Goal: Task Accomplishment & Management: Manage account settings

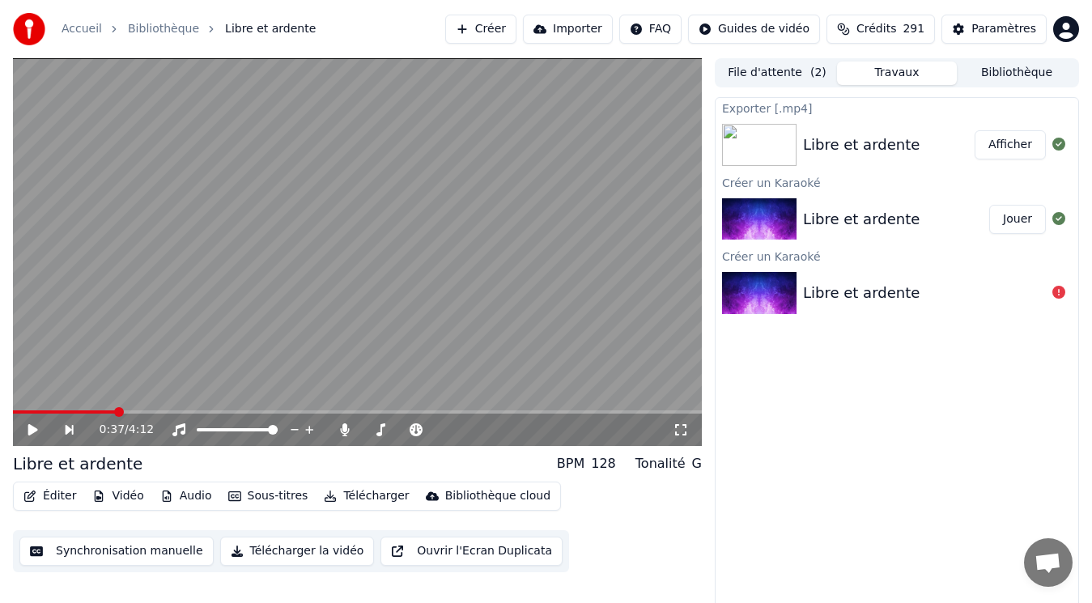
click at [40, 427] on icon at bounding box center [44, 429] width 36 height 13
drag, startPoint x: 126, startPoint y: 404, endPoint x: 20, endPoint y: 417, distance: 106.8
click at [20, 417] on div "0:41 / 4:12" at bounding box center [357, 252] width 689 height 388
click at [21, 410] on span at bounding box center [17, 411] width 8 height 3
click at [36, 427] on icon at bounding box center [44, 429] width 36 height 13
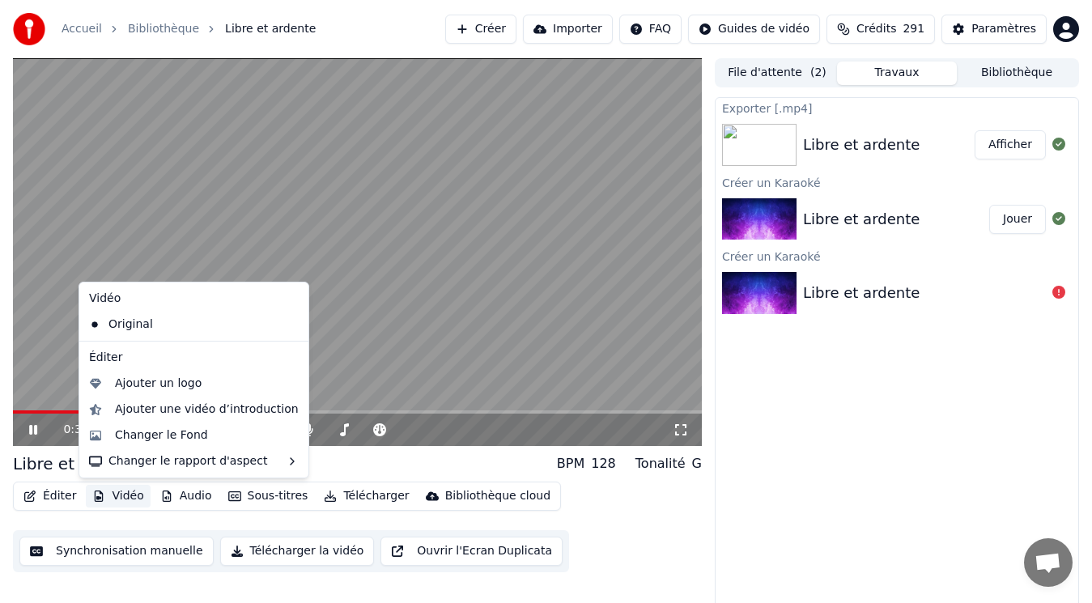
click at [131, 496] on button "Vidéo" at bounding box center [118, 496] width 64 height 23
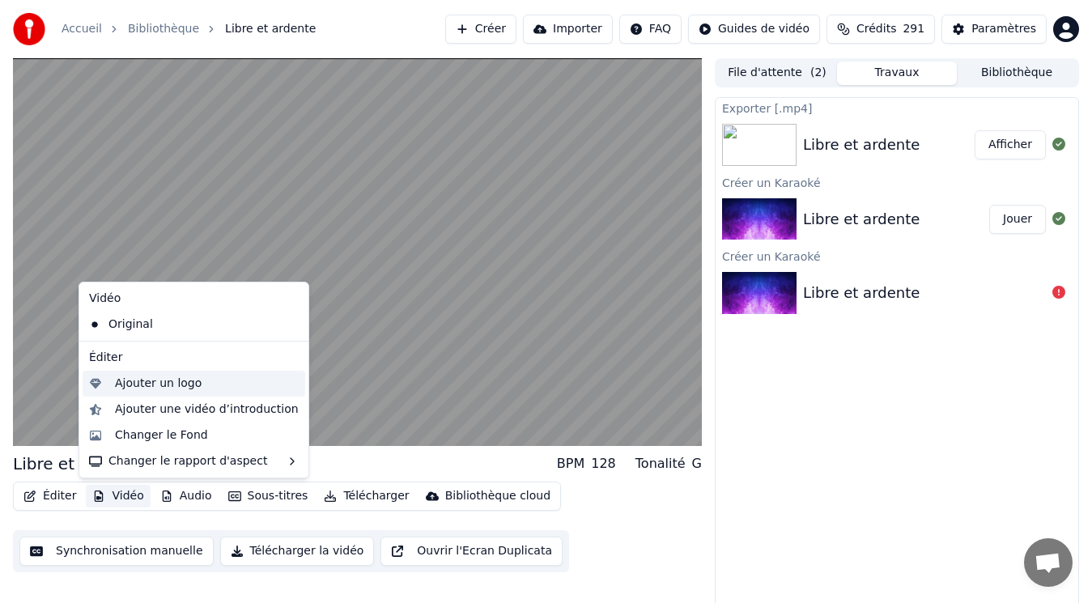
click at [200, 386] on div "Ajouter un logo" at bounding box center [207, 384] width 184 height 16
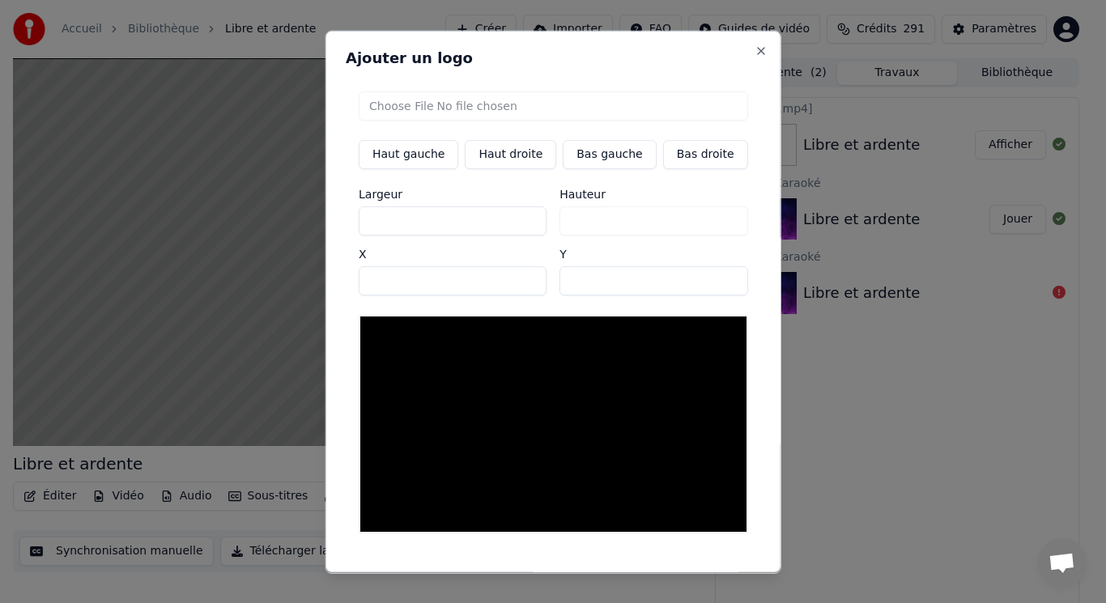
click at [435, 104] on input "file" at bounding box center [553, 105] width 389 height 29
type input "**********"
type input "***"
click at [597, 155] on button "Bas gauche" at bounding box center [608, 153] width 93 height 29
type input "***"
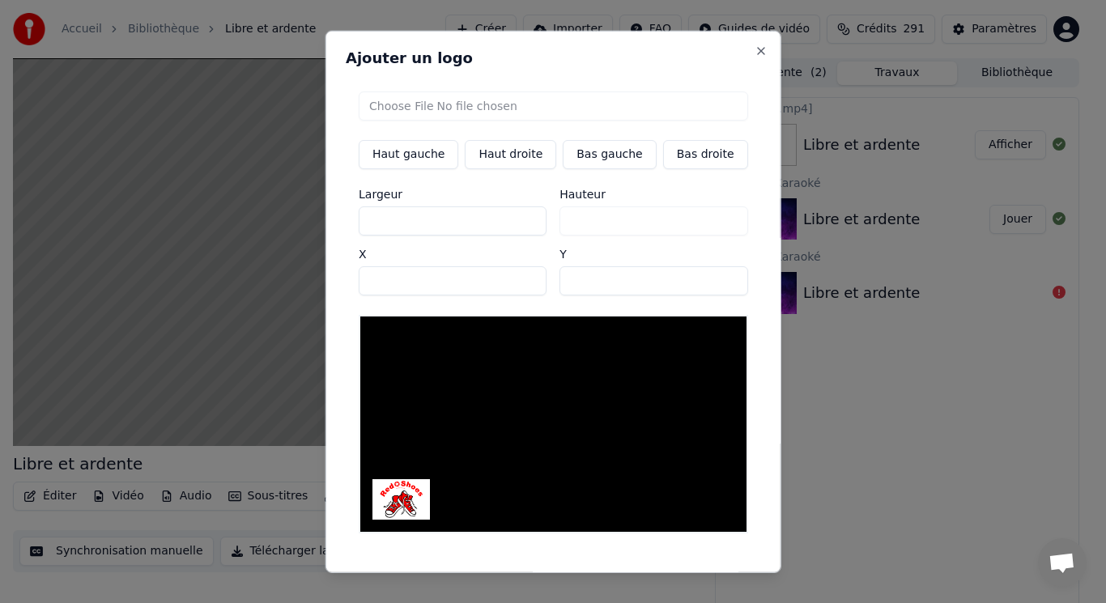
click at [683, 572] on button "Sauvegarder" at bounding box center [711, 586] width 98 height 29
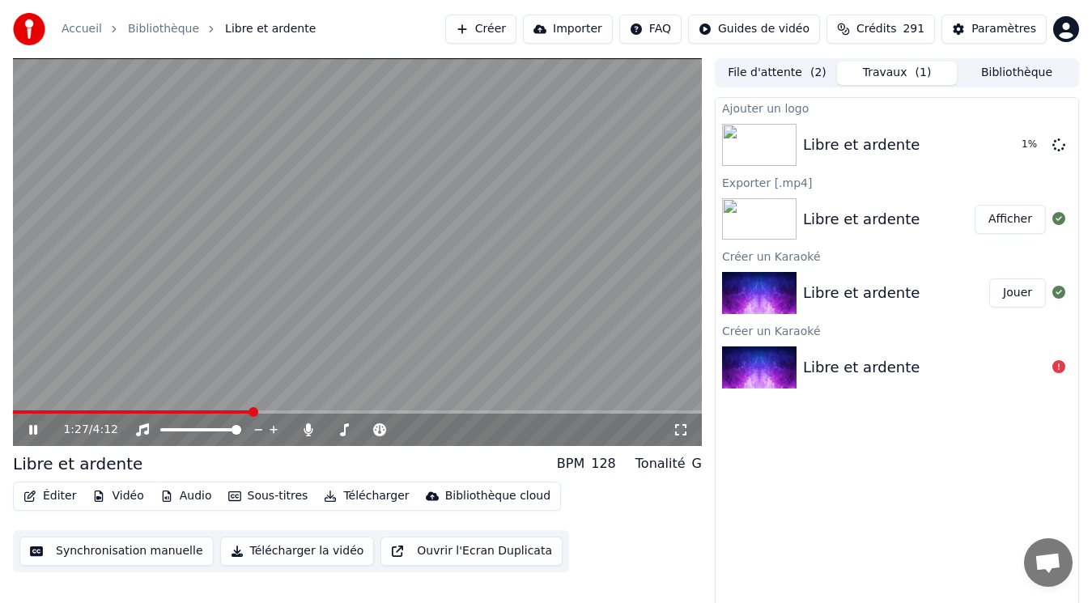
click at [458, 274] on video at bounding box center [357, 252] width 689 height 388
click at [1023, 149] on button "Jouer" at bounding box center [1017, 144] width 57 height 29
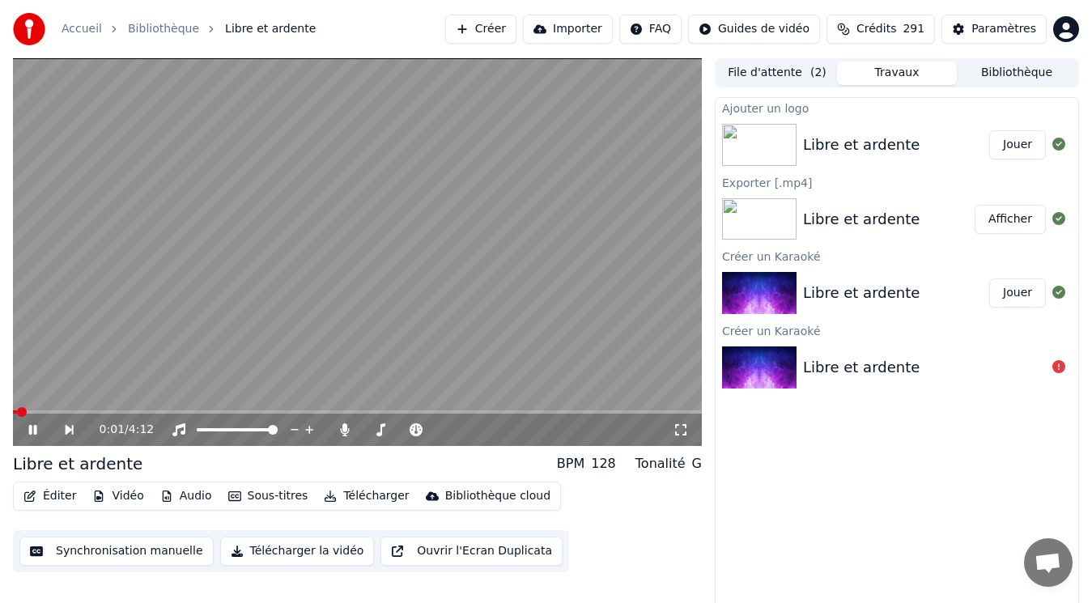
click at [303, 265] on video at bounding box center [357, 252] width 689 height 388
click at [1021, 75] on button "Bibliothèque" at bounding box center [1017, 73] width 120 height 23
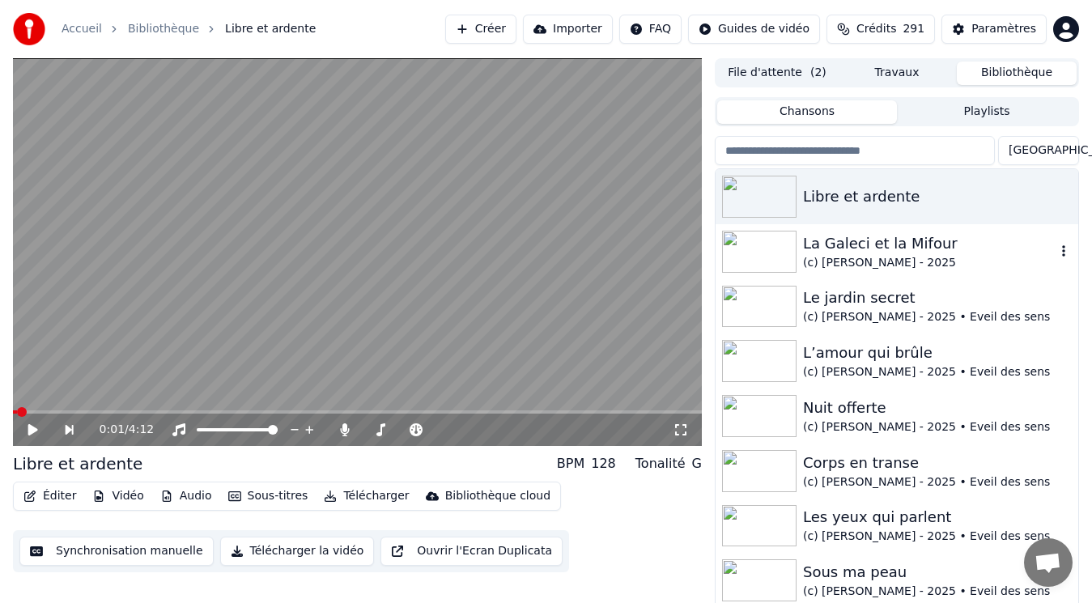
click at [906, 261] on div "(c) [PERSON_NAME] - 2025" at bounding box center [929, 263] width 253 height 16
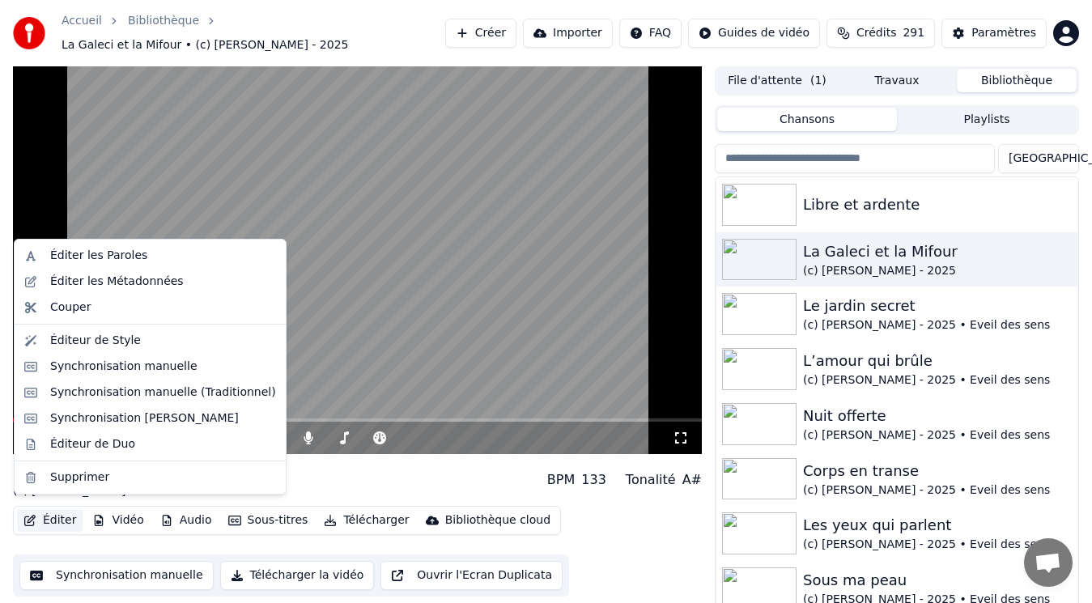
click at [57, 510] on button "Éditer" at bounding box center [50, 520] width 66 height 23
click at [122, 278] on div "Éditer les Métadonnées" at bounding box center [117, 282] width 134 height 16
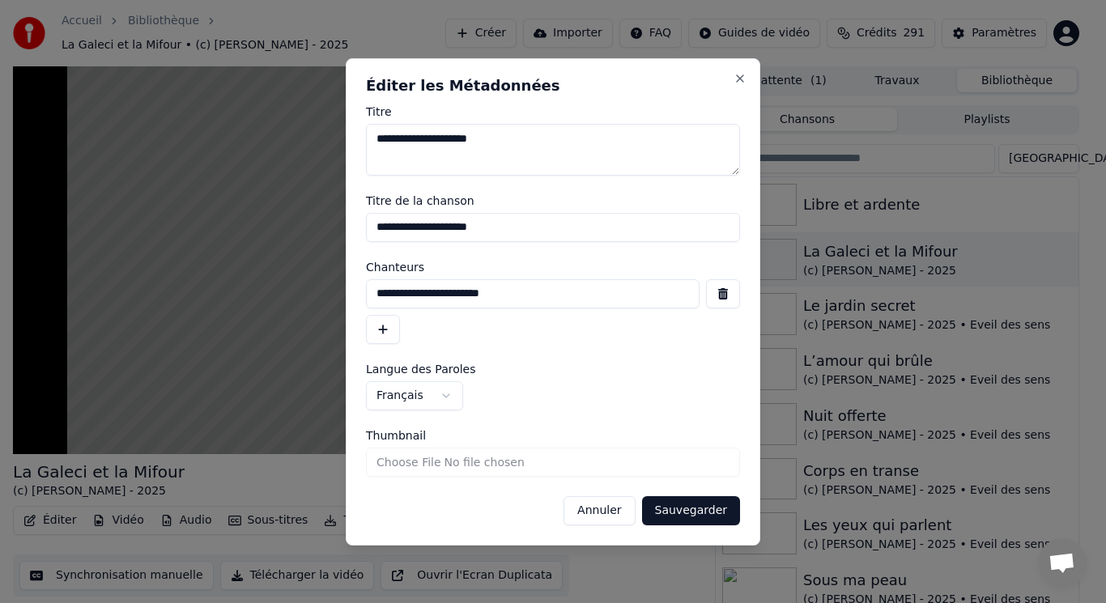
drag, startPoint x: 520, startPoint y: 301, endPoint x: 327, endPoint y: 284, distance: 193.4
click at [327, 284] on body "Accueil Bibliothèque La Galeci et la Mifour • (c) [PERSON_NAME] - 2025 Créer Im…" at bounding box center [546, 301] width 1092 height 603
click at [606, 510] on button "Annuler" at bounding box center [598, 510] width 71 height 29
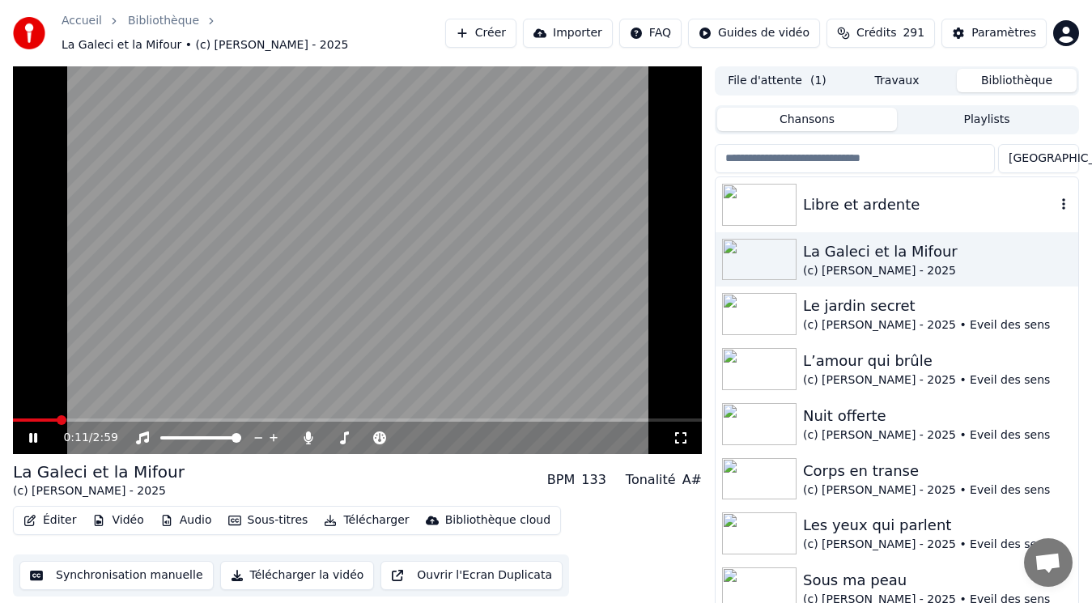
click at [837, 193] on div "Libre et ardente" at bounding box center [929, 204] width 253 height 23
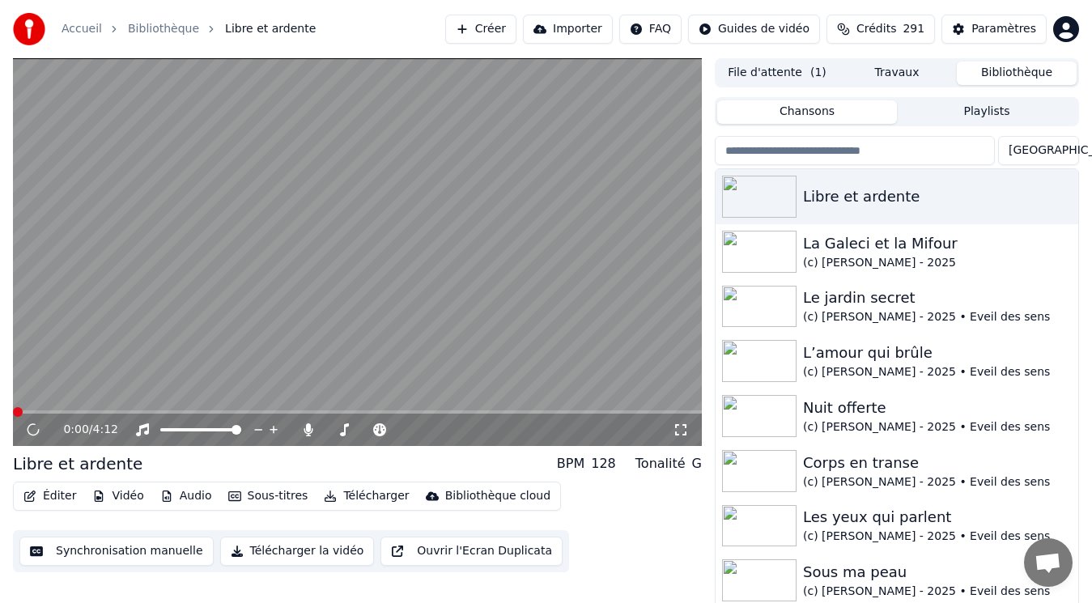
click at [54, 498] on button "Éditer" at bounding box center [50, 496] width 66 height 23
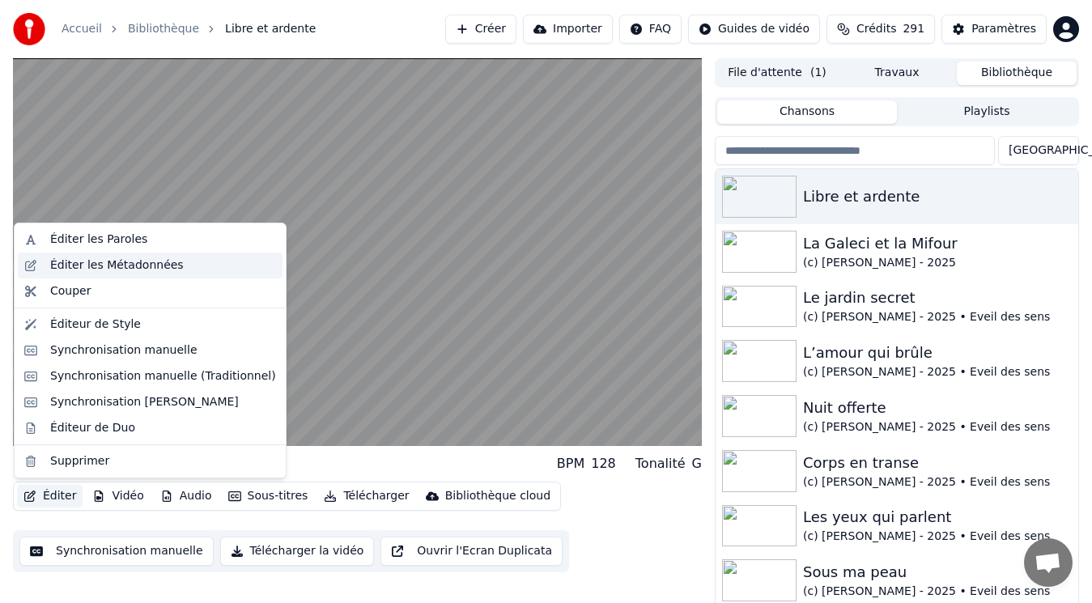
click at [129, 270] on div "Éditer les Métadonnées" at bounding box center [117, 265] width 134 height 16
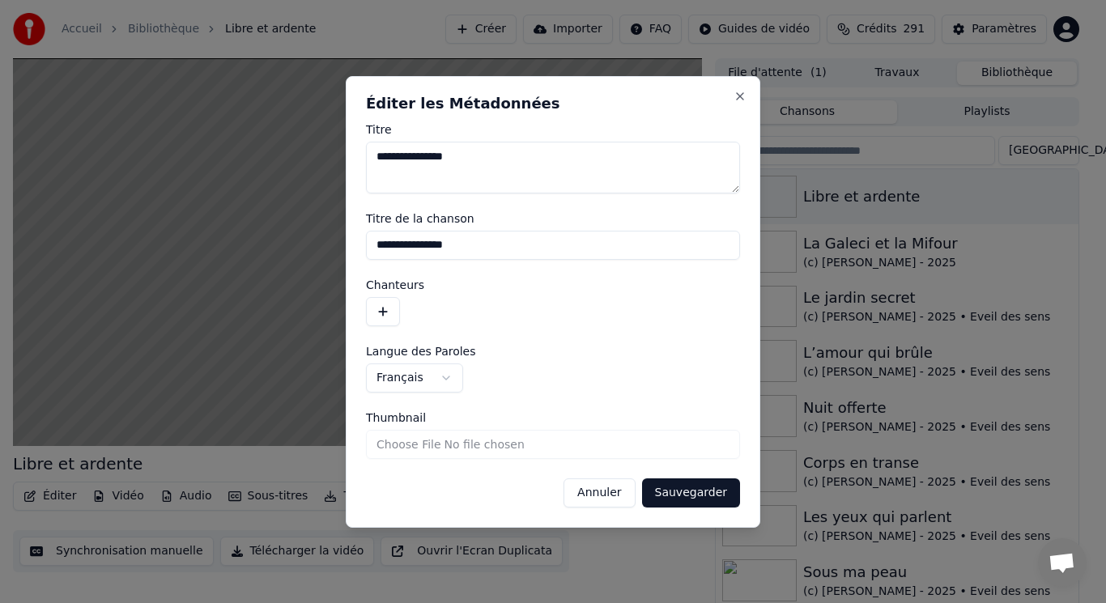
click at [385, 316] on button "button" at bounding box center [383, 311] width 34 height 29
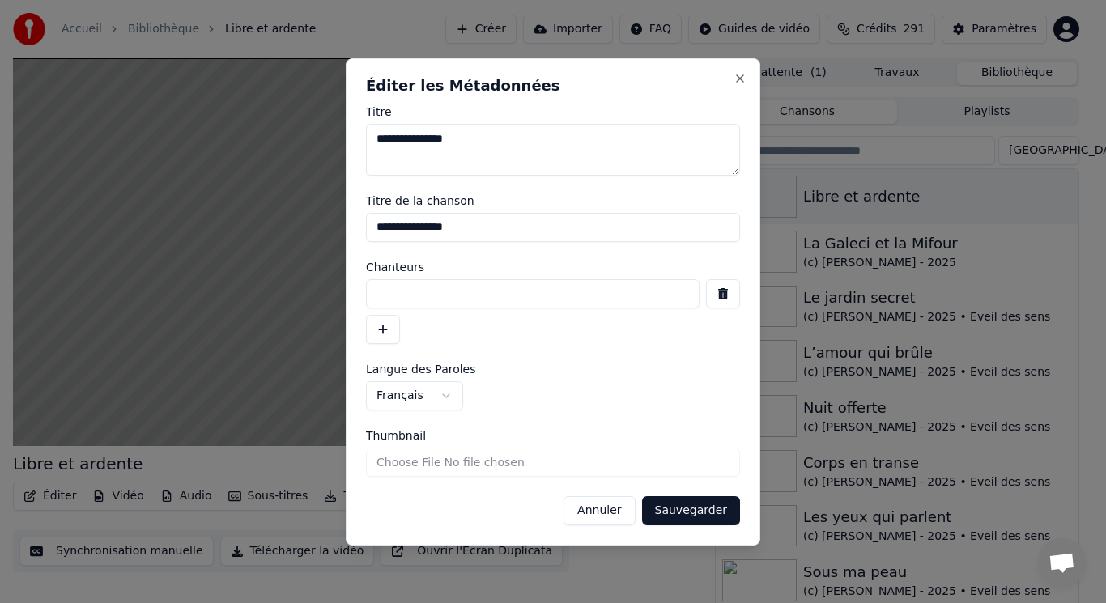
paste input "**********"
type input "**********"
click at [666, 513] on button "Sauvegarder" at bounding box center [691, 510] width 98 height 29
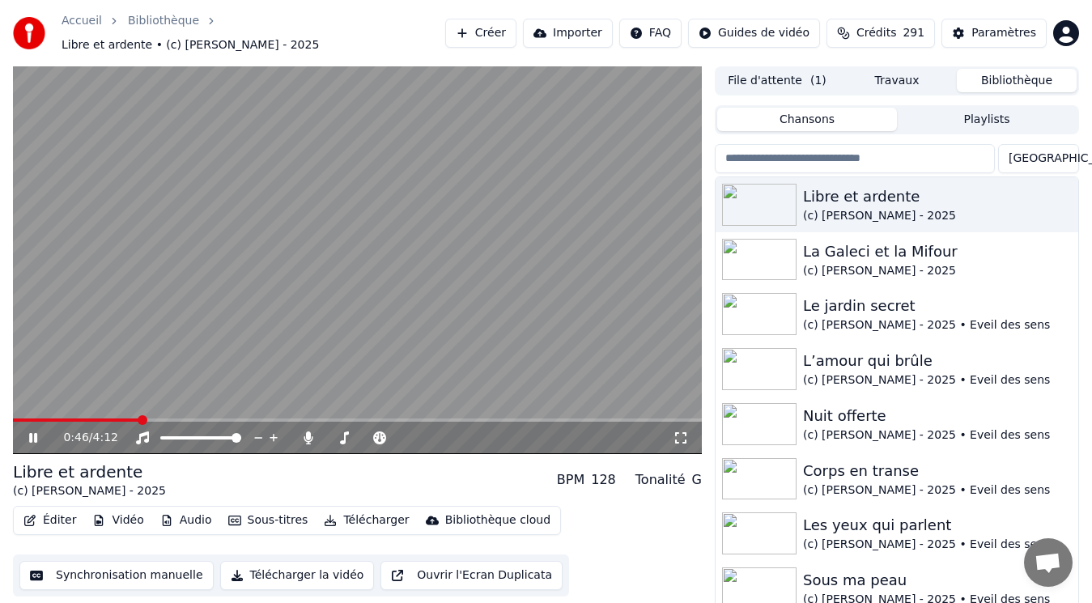
click at [48, 214] on video at bounding box center [357, 260] width 689 height 388
click at [337, 509] on button "Télécharger" at bounding box center [366, 520] width 98 height 23
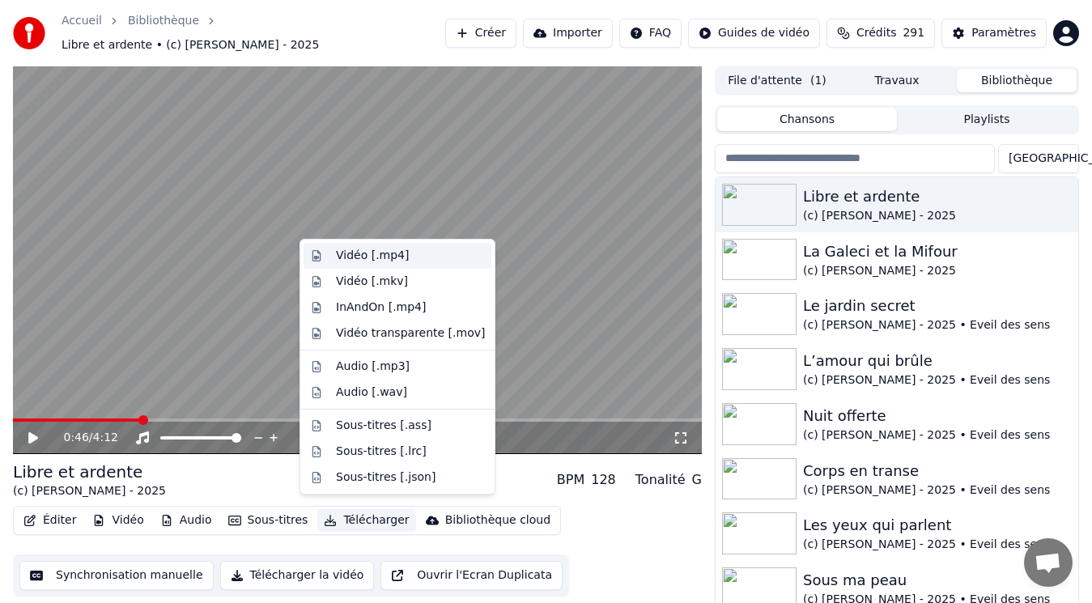
click at [393, 257] on div "Vidéo [.mp4]" at bounding box center [372, 256] width 73 height 16
